Goal: Information Seeking & Learning: Check status

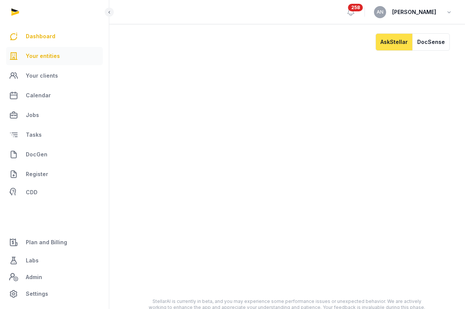
click at [48, 55] on span "Your entities" at bounding box center [43, 56] width 34 height 9
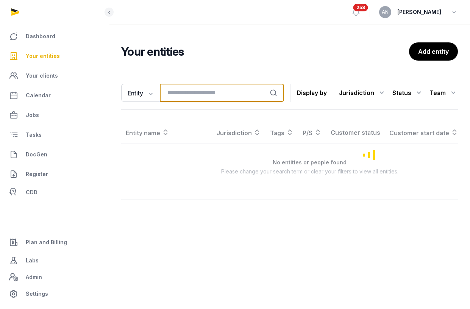
click at [186, 97] on input "search" at bounding box center [222, 93] width 124 height 18
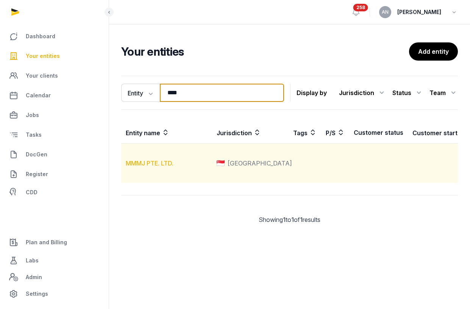
type input "****"
click at [163, 167] on link "MMMJ PTE. LTD." at bounding box center [150, 164] width 48 height 8
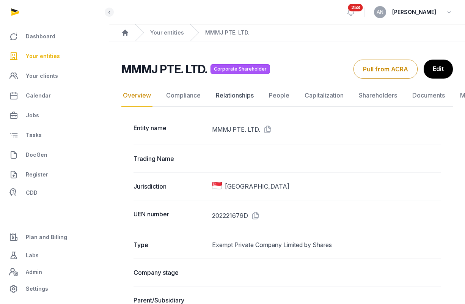
click at [223, 100] on link "Relationships" at bounding box center [234, 96] width 41 height 22
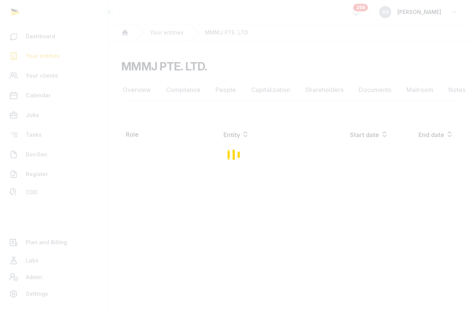
click at [281, 105] on main "Open sidebar 258 AN [PERSON_NAME] Home Your entities MMMJ PTE. LTD. MMMJ PTE. L…" at bounding box center [235, 154] width 470 height 309
click at [281, 98] on div "Loading" at bounding box center [232, 152] width 465 height 304
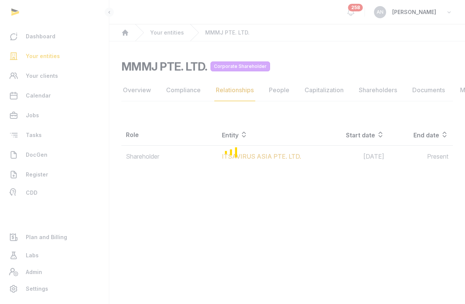
click at [209, 90] on div "Loading" at bounding box center [232, 152] width 465 height 304
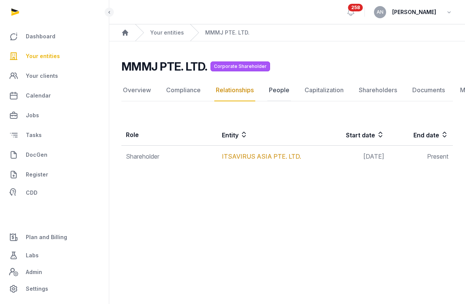
click at [281, 90] on link "People" at bounding box center [279, 90] width 24 height 22
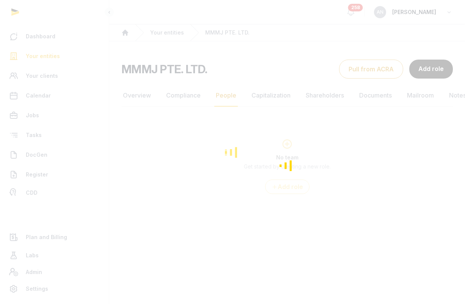
click at [187, 100] on div "Loading" at bounding box center [232, 152] width 465 height 304
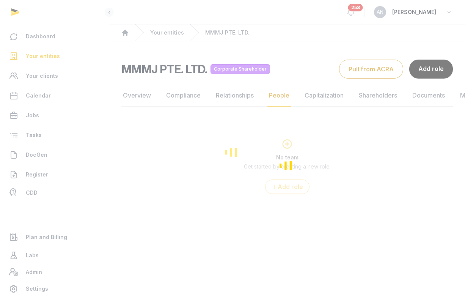
click at [188, 97] on div "Loading" at bounding box center [232, 152] width 465 height 304
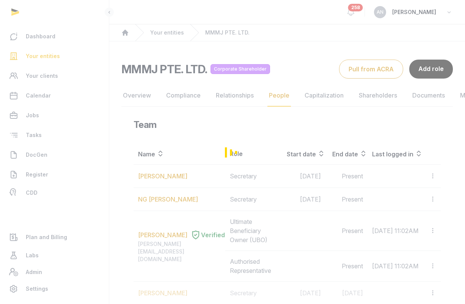
click at [188, 97] on div "Loading" at bounding box center [232, 152] width 465 height 304
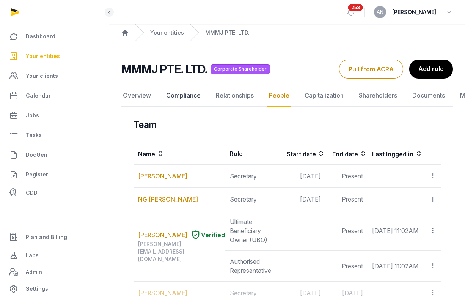
click at [188, 97] on link "Compliance" at bounding box center [184, 96] width 38 height 22
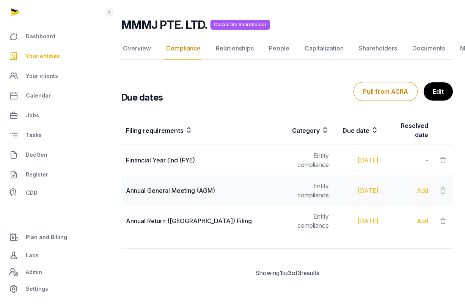
scroll to position [42, 0]
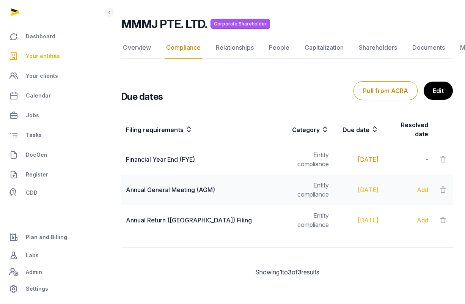
drag, startPoint x: 375, startPoint y: 165, endPoint x: 333, endPoint y: 161, distance: 41.5
click at [333, 174] on tr "Financial Year End (FYE) Entity compliance [DATE] -" at bounding box center [286, 189] width 331 height 30
click at [285, 113] on div "Filing requirements Category Due date Resolved date Financial Year End (FYE) En…" at bounding box center [287, 175] width 356 height 126
drag, startPoint x: 331, startPoint y: 163, endPoint x: 361, endPoint y: 165, distance: 30.0
click at [361, 165] on td "[DATE]" at bounding box center [358, 159] width 50 height 31
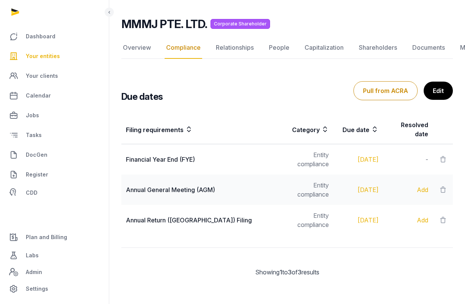
copy div "[DATE]"
